Goal: Browse casually: Explore the website without a specific task or goal

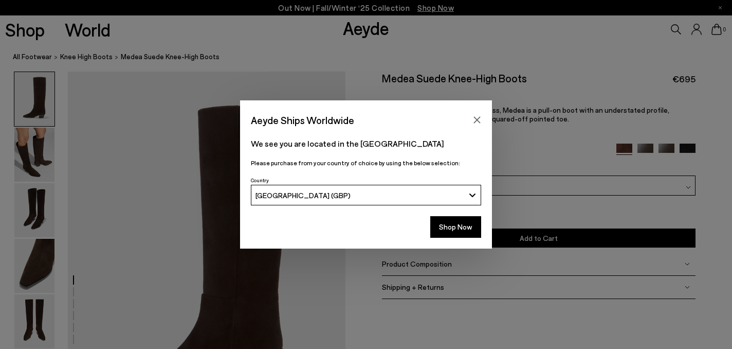
scroll to position [98, 0]
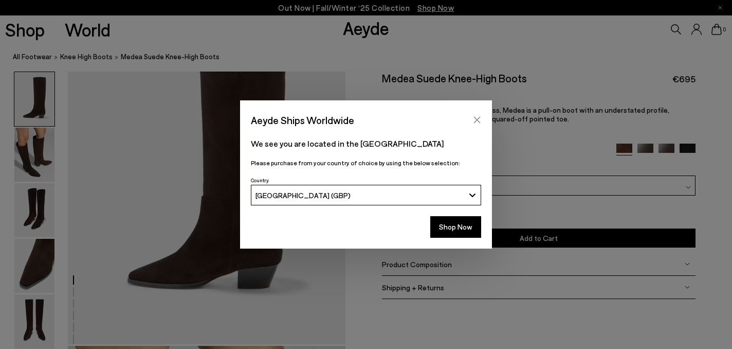
click at [477, 125] on button "Close" at bounding box center [477, 119] width 15 height 15
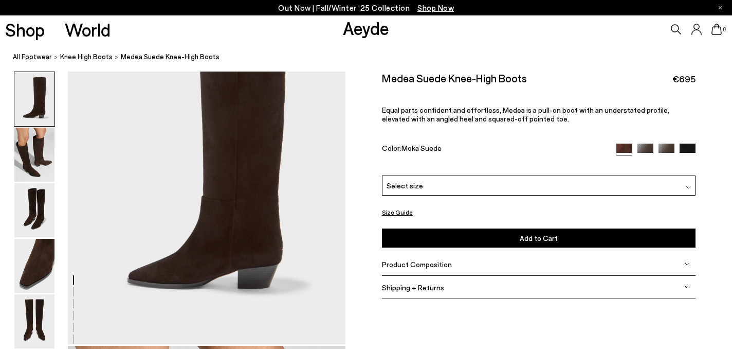
scroll to position [0, 0]
